Goal: Information Seeking & Learning: Learn about a topic

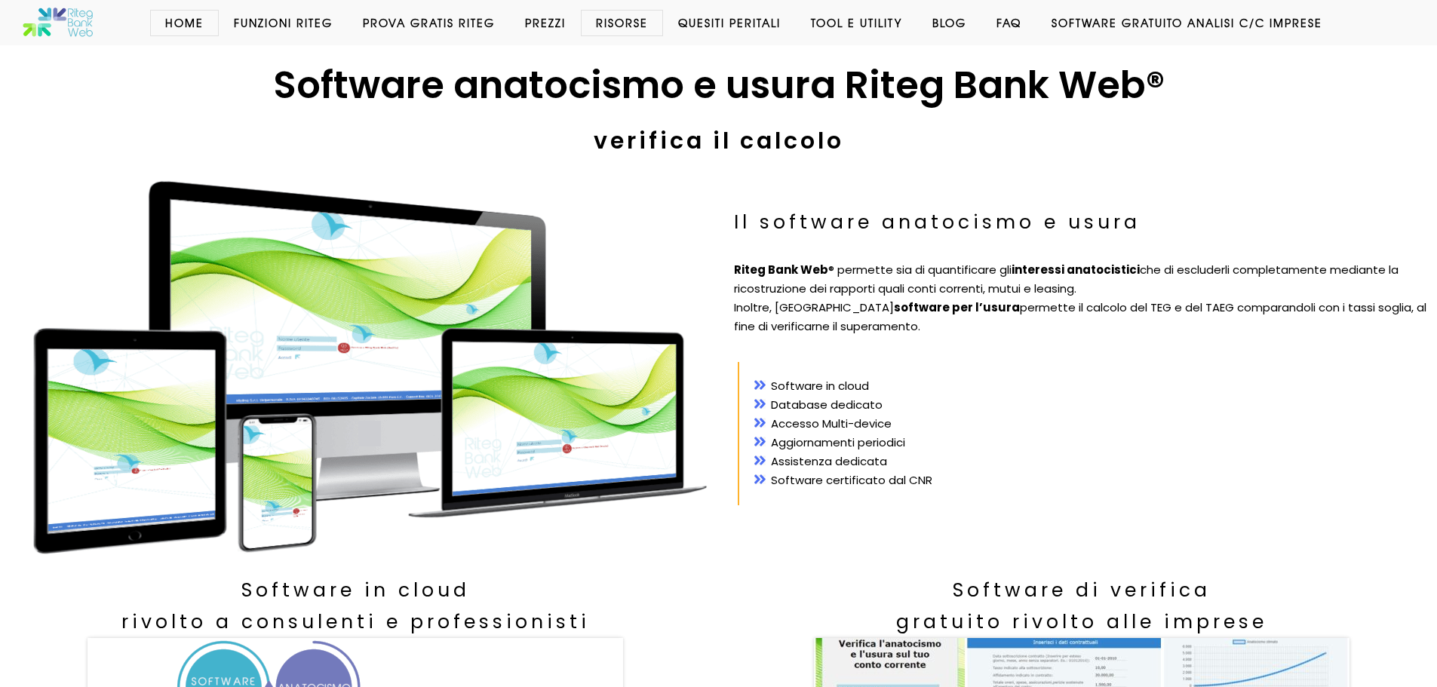
click at [740, 30] on nav "Home Funzioni Riteg Inserimento Dati Calcolo Anatocismo Usura bancaria Prova Gr…" at bounding box center [777, 22] width 1275 height 15
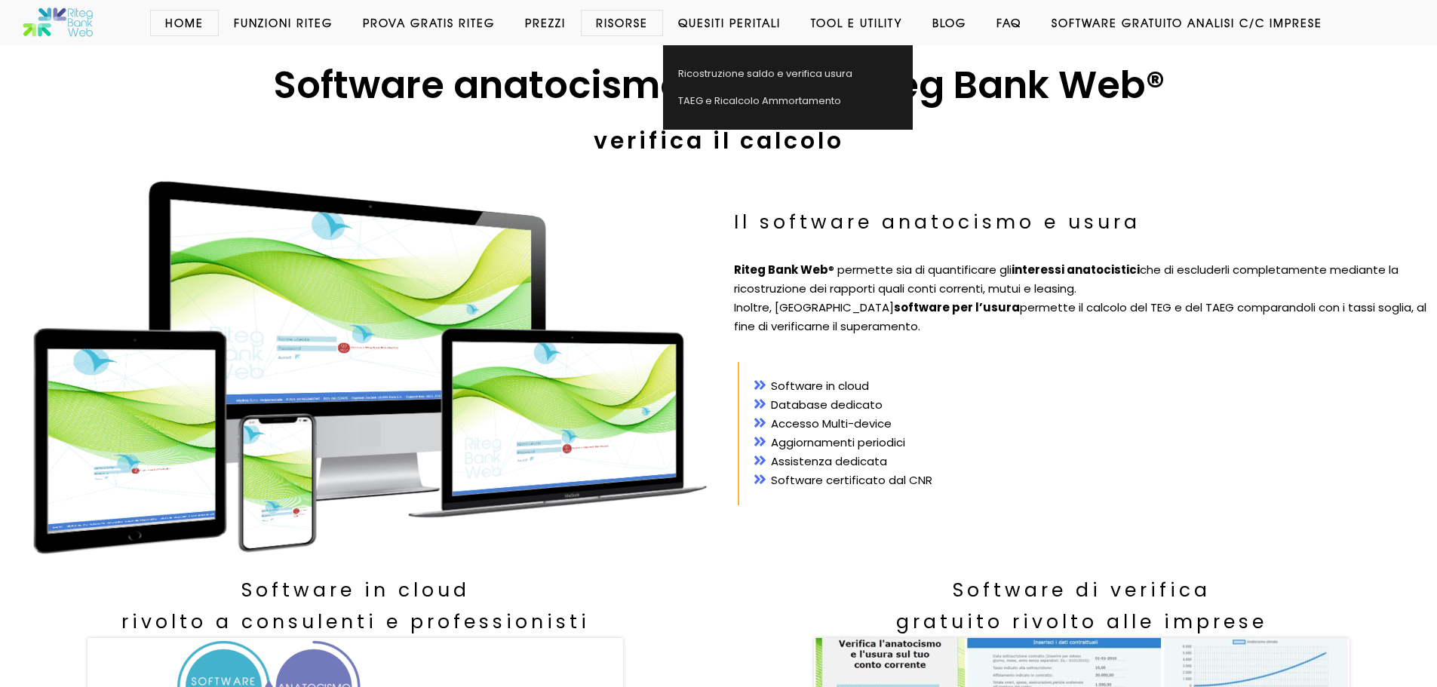
click at [737, 22] on link "Quesiti Peritali" at bounding box center [729, 22] width 133 height 15
click at [737, 76] on link "Ricostruzione saldo e verifica usura" at bounding box center [780, 73] width 235 height 27
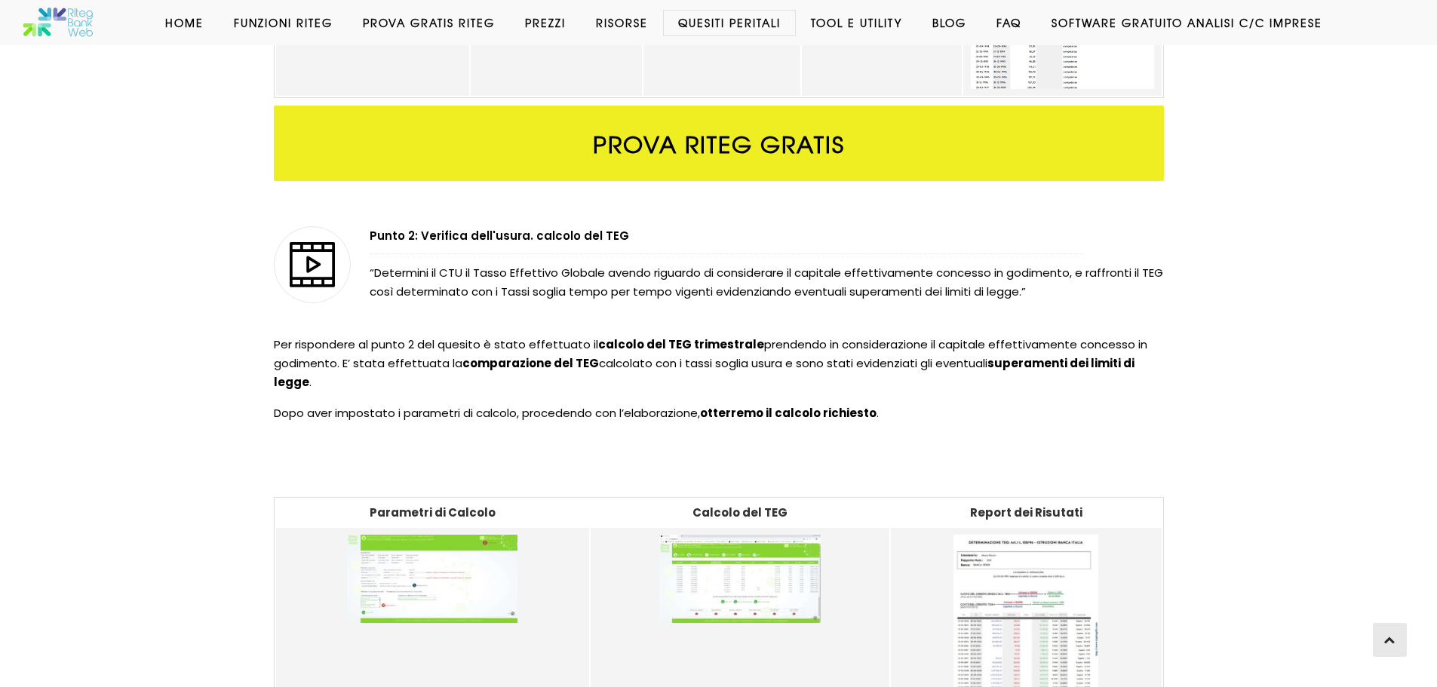
scroll to position [792, 0]
click at [538, 23] on link "Prezzi" at bounding box center [545, 22] width 71 height 15
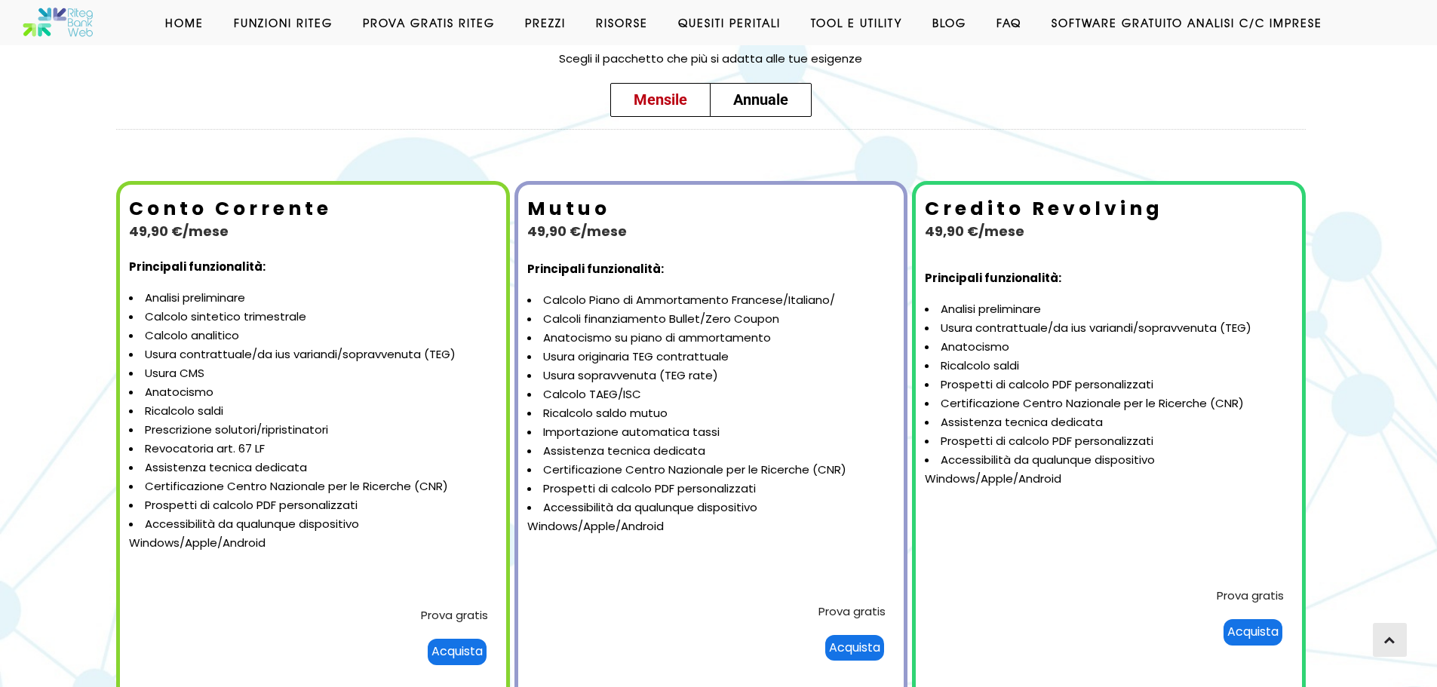
scroll to position [73, 0]
